Goal: Check status: Check status

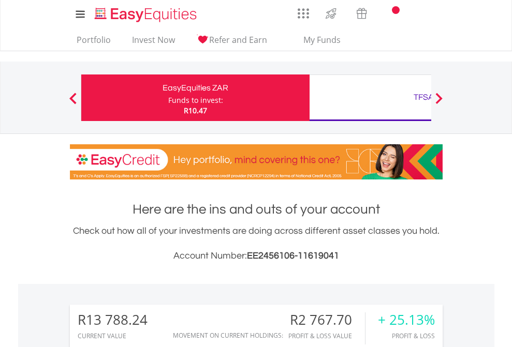
scroll to position [99, 162]
click at [168, 98] on div "Funds to invest:" at bounding box center [195, 100] width 55 height 10
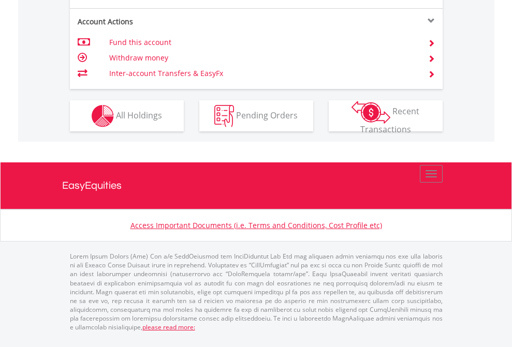
scroll to position [1012, 0]
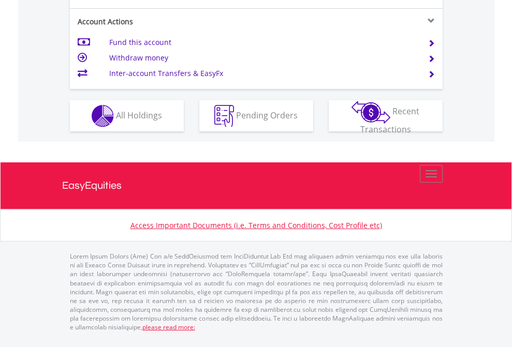
scroll to position [1054, 0]
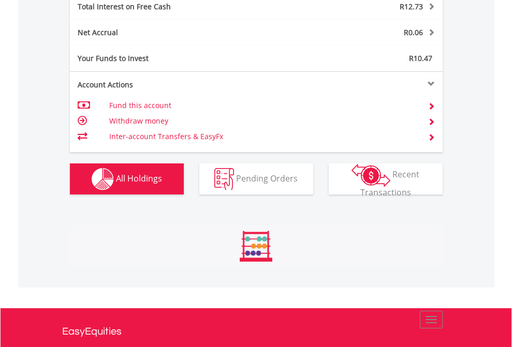
scroll to position [99, 162]
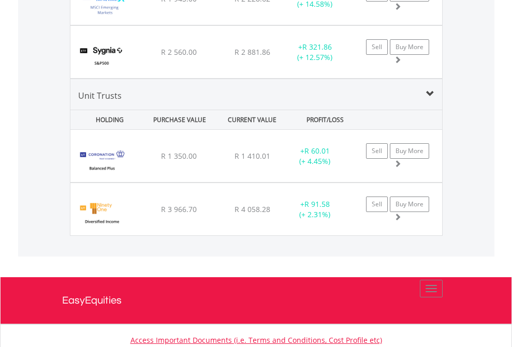
scroll to position [99, 162]
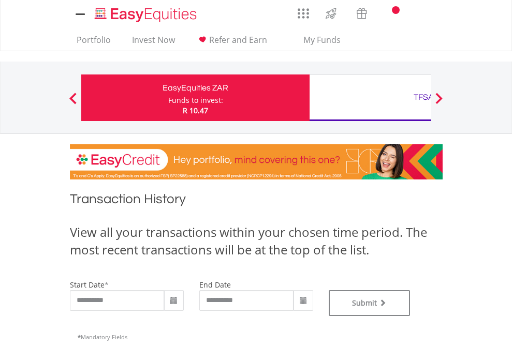
type input "**********"
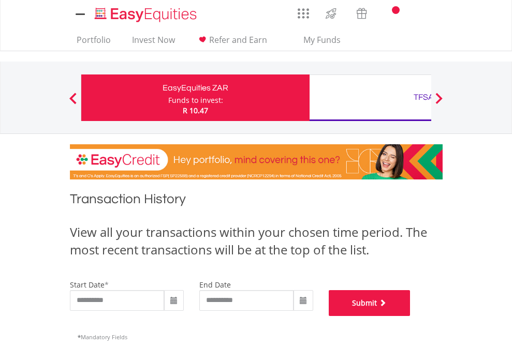
click at [410, 316] on button "Submit" at bounding box center [370, 303] width 82 height 26
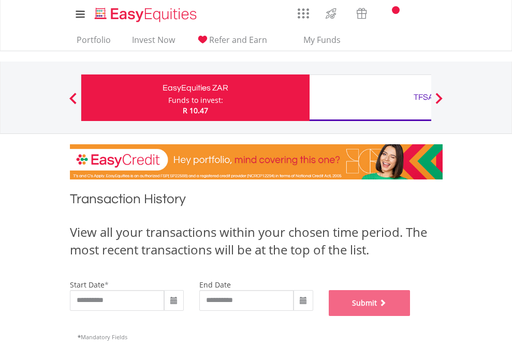
scroll to position [420, 0]
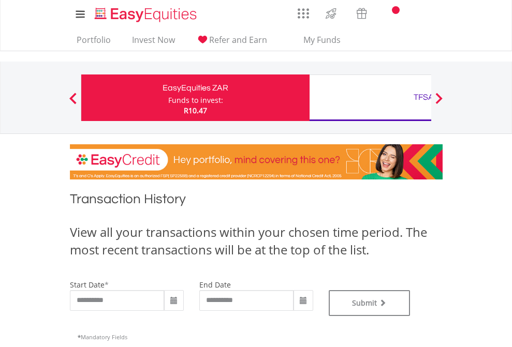
click at [370, 98] on div "TFSA" at bounding box center [424, 97] width 216 height 14
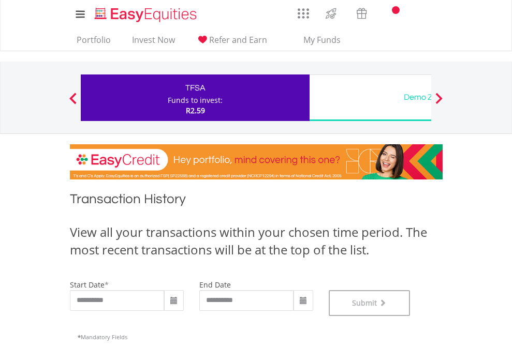
scroll to position [420, 0]
